Goal: Task Accomplishment & Management: Use online tool/utility

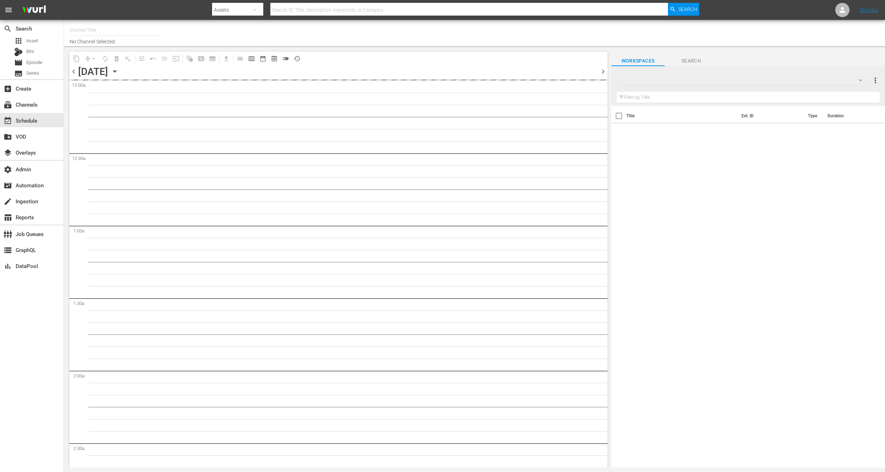
type input "IFC Films Picks - ROKU (563)"
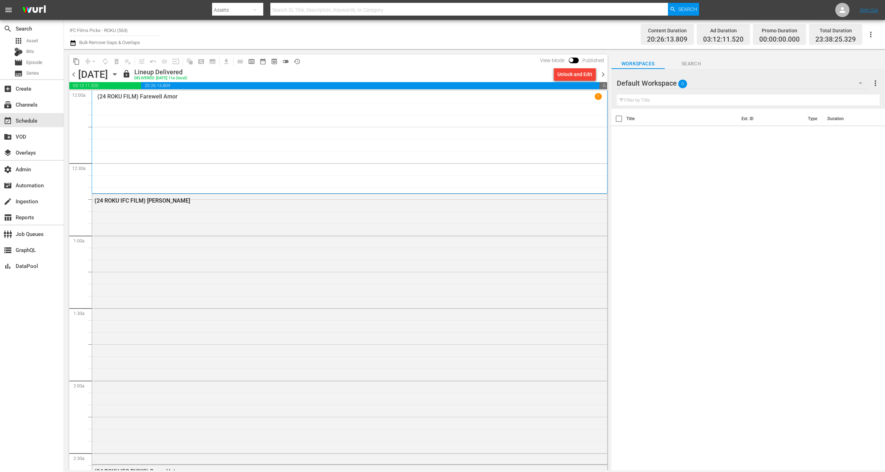
click at [184, 172] on div "(24 ROKU FILM) Farewell Amor 1" at bounding box center [349, 142] width 504 height 98
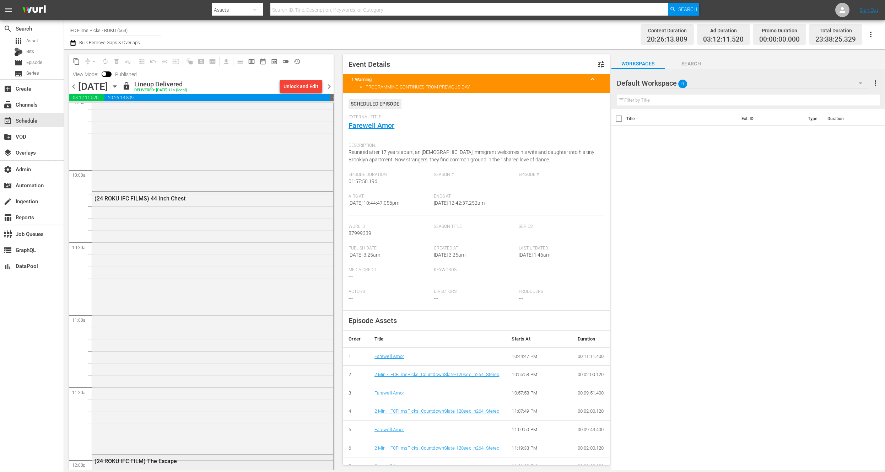
scroll to position [1365, 0]
click at [189, 226] on div "(24 ROKU IFC FILMS) 44 Inch Chest" at bounding box center [212, 339] width 241 height 260
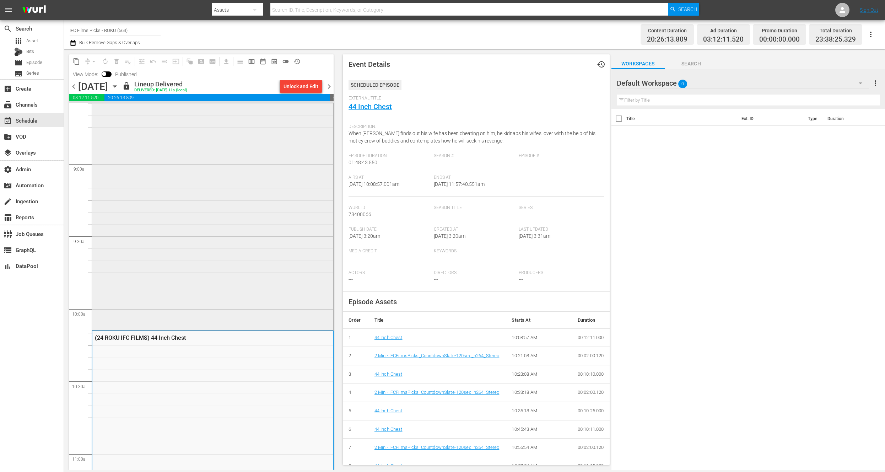
scroll to position [1226, 0]
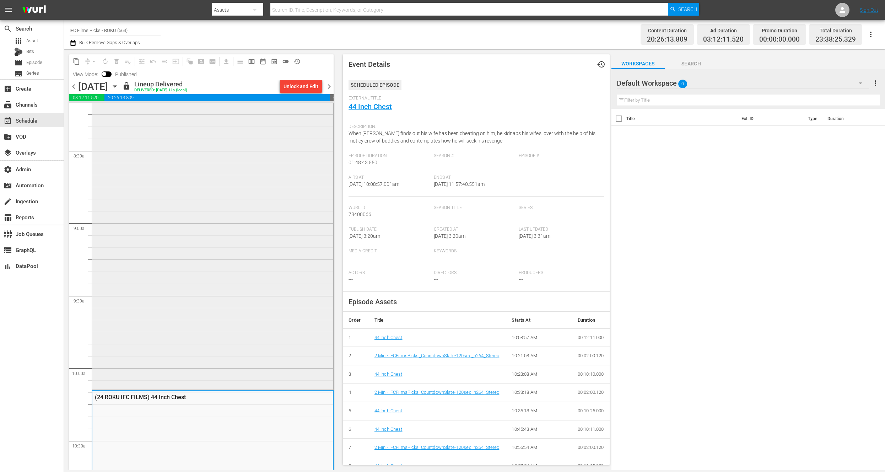
click at [192, 263] on div "(24 ROKU IFC PICKS) Burning Man" at bounding box center [212, 237] width 241 height 302
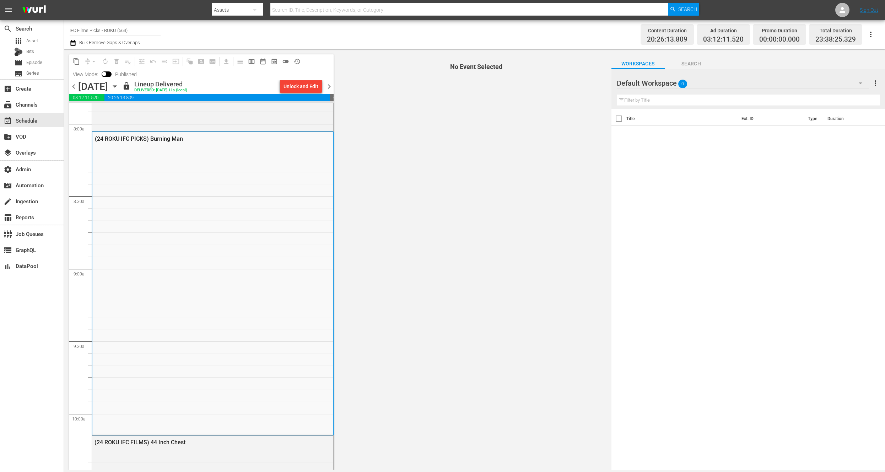
scroll to position [1131, 0]
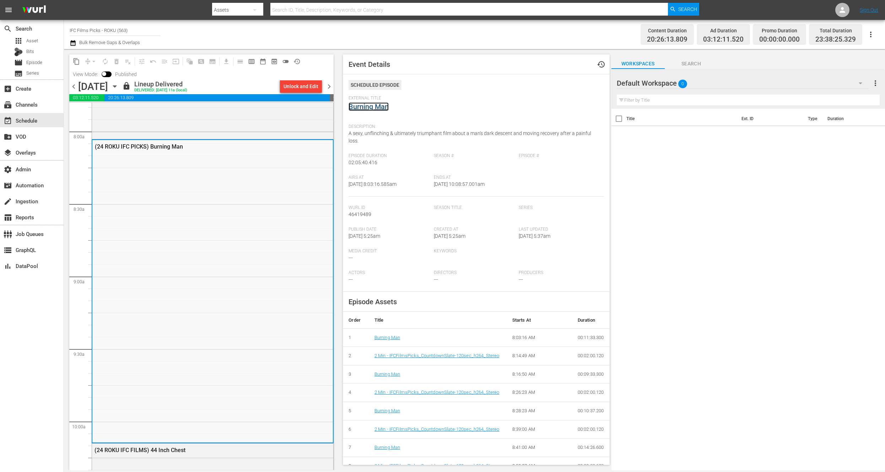
click at [382, 110] on link "Burning Man" at bounding box center [368, 106] width 40 height 9
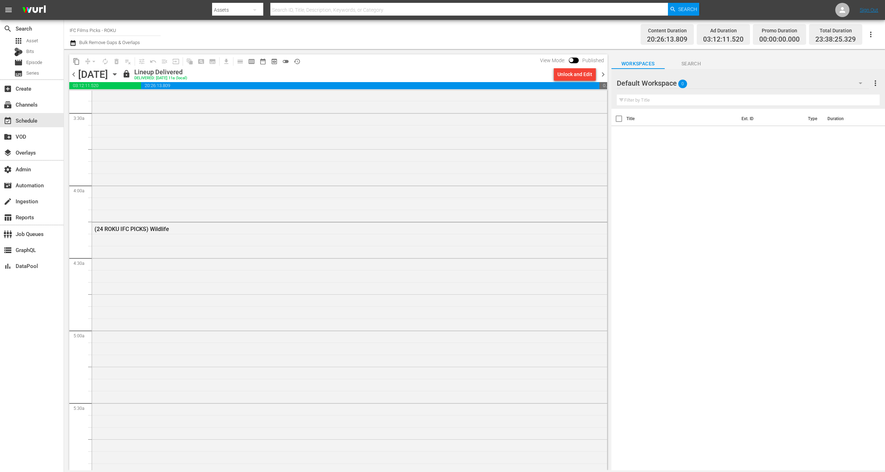
scroll to position [546, 0]
click at [170, 295] on div "(24 ROKU IFC PICKS) Wildlife" at bounding box center [349, 305] width 515 height 289
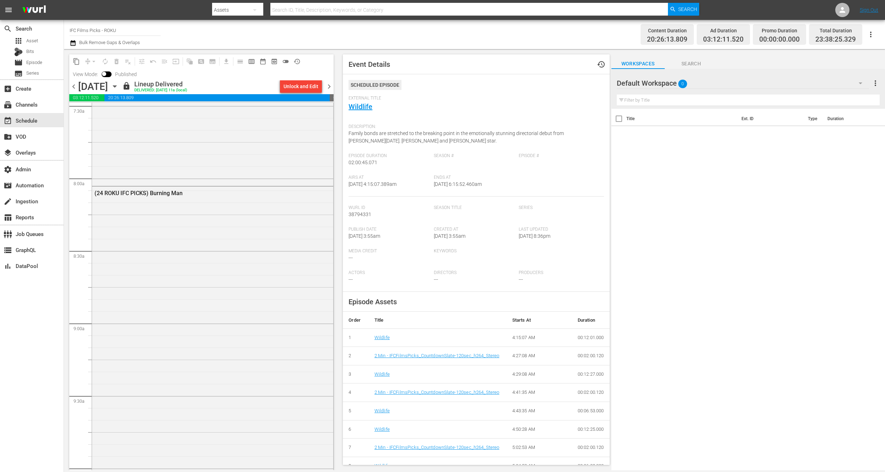
scroll to position [1004, 0]
click at [178, 321] on div "(24 ROKU IFC PICKS) Burning Man" at bounding box center [212, 417] width 241 height 302
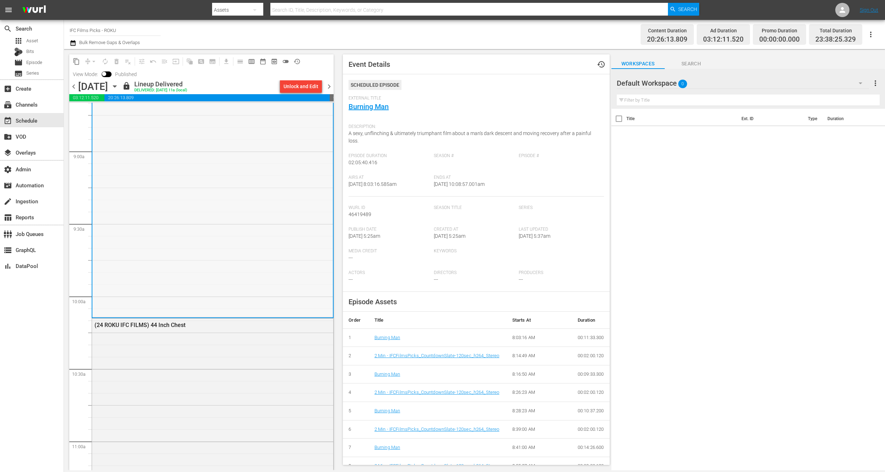
scroll to position [1259, 0]
click at [179, 348] on div "(24 ROKU IFC FILMS) 44 Inch Chest" at bounding box center [212, 445] width 241 height 260
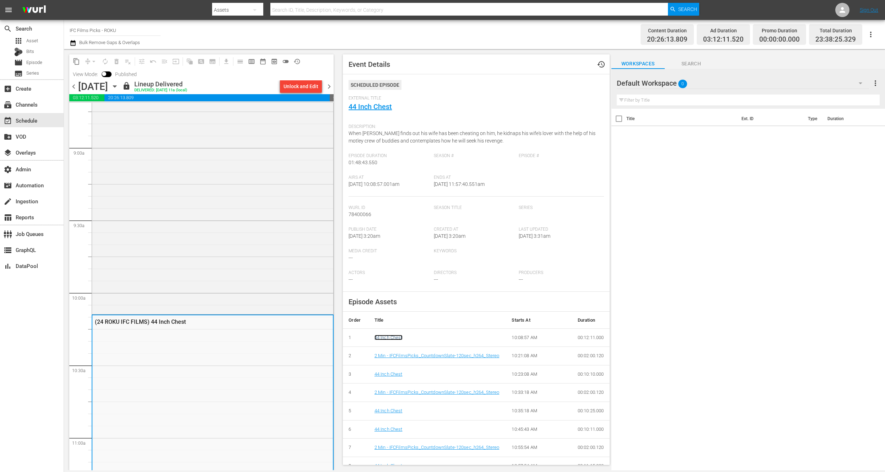
click at [392, 337] on link "44 Inch Chest" at bounding box center [388, 337] width 28 height 5
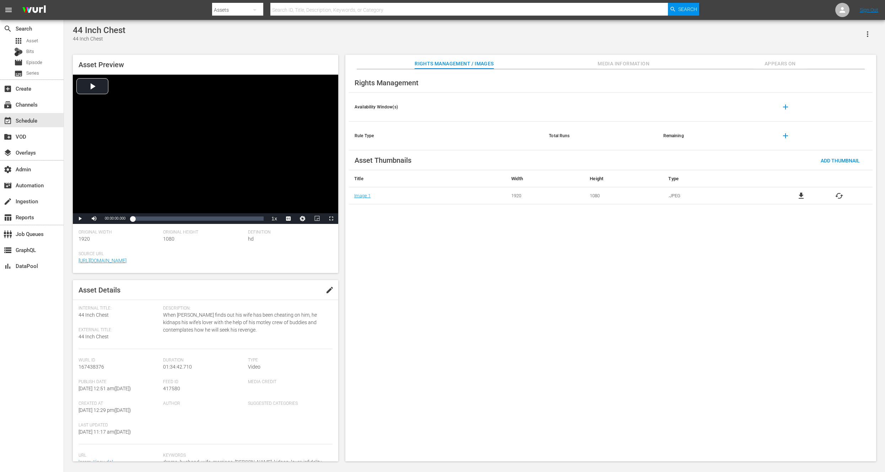
click at [634, 63] on span "Media Information" at bounding box center [623, 63] width 53 height 9
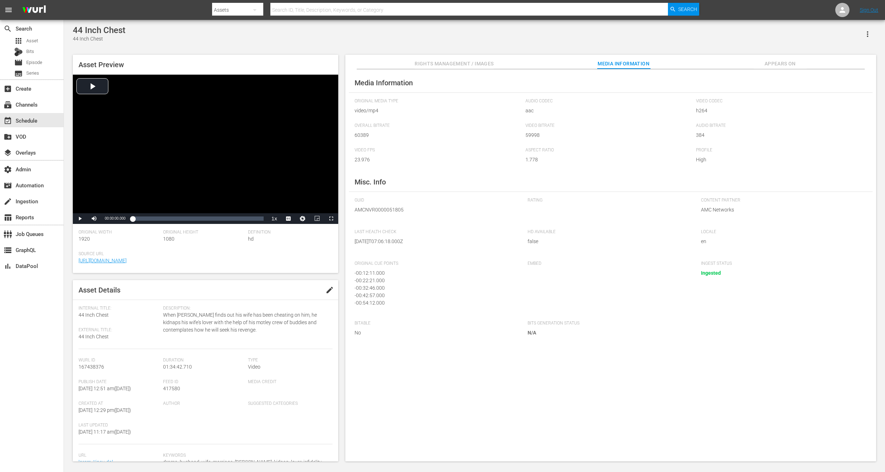
click at [424, 63] on span "Rights Management / Images" at bounding box center [454, 63] width 79 height 9
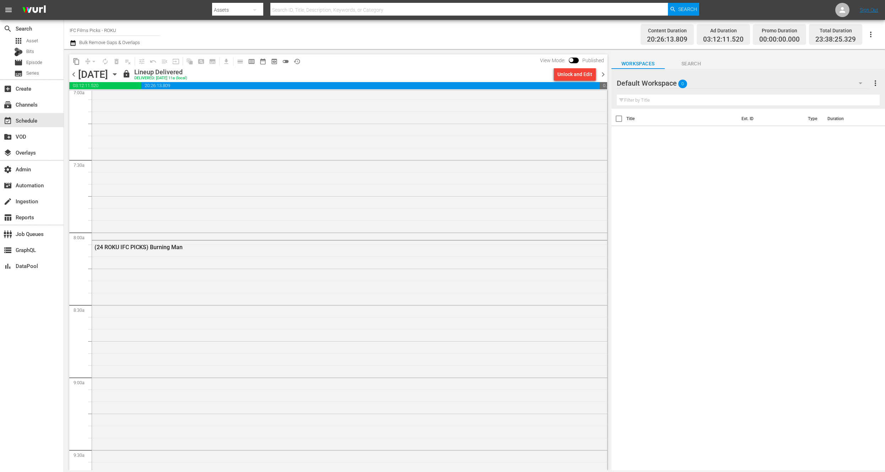
scroll to position [1270, 0]
click at [186, 321] on div "(24 ROKU IFC FILMS) 44 Inch Chest" at bounding box center [349, 422] width 515 height 260
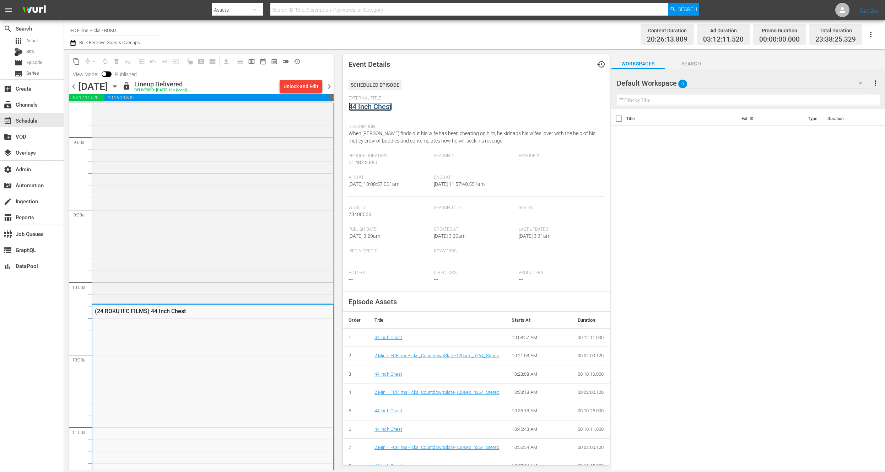
click at [383, 107] on link "44 Inch Chest" at bounding box center [369, 106] width 43 height 9
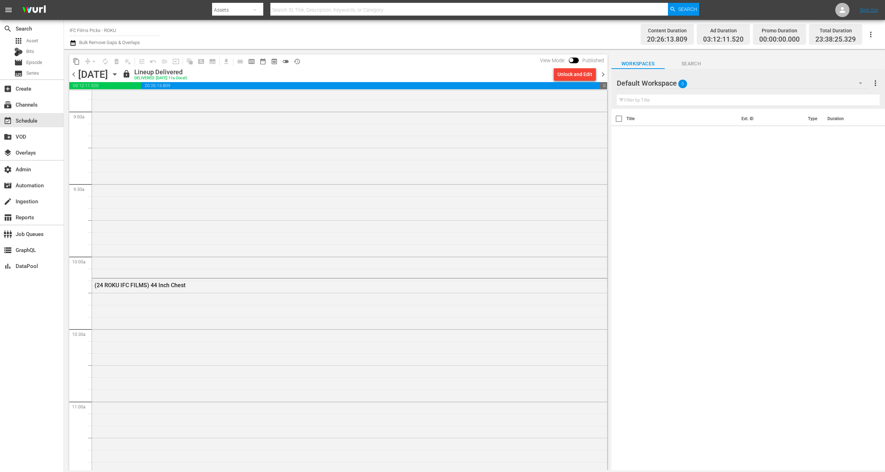
scroll to position [1363, 0]
click at [188, 269] on div "(24 ROKU IFC FILMS) 44 Inch Chest" at bounding box center [349, 329] width 515 height 260
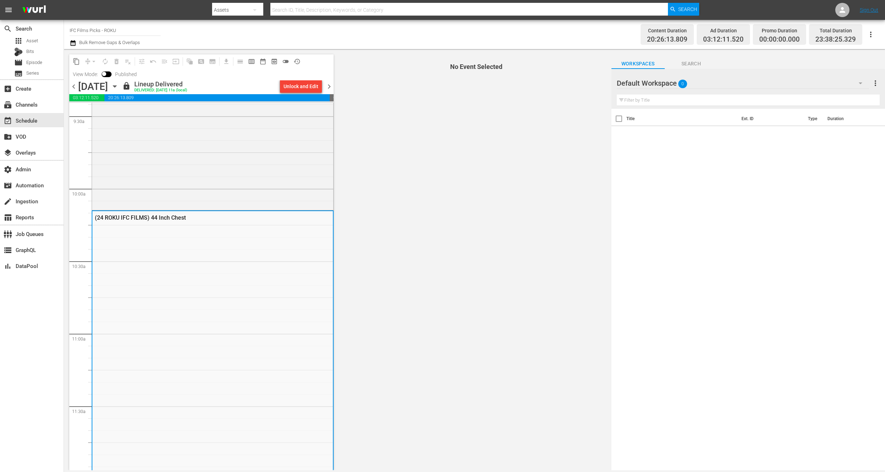
scroll to position [1430, 0]
